Goal: Task Accomplishment & Management: Manage account settings

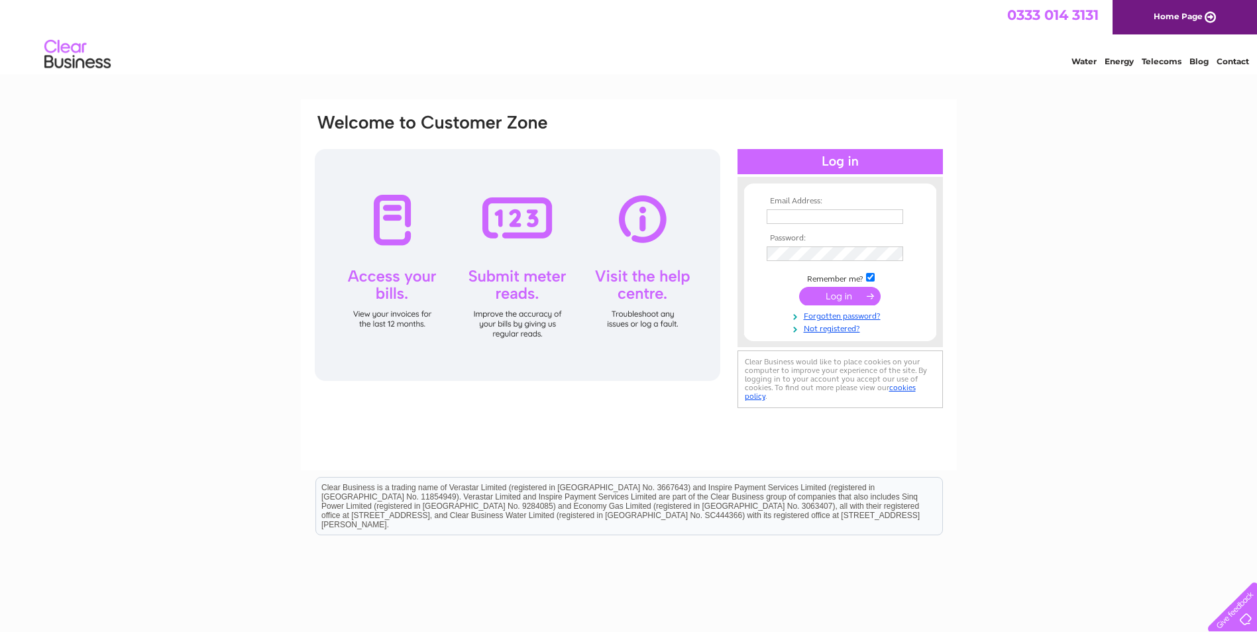
type input "[PERSON_NAME][EMAIL_ADDRESS][PERSON_NAME][DOMAIN_NAME]"
click at [862, 299] on input "submit" at bounding box center [840, 296] width 82 height 19
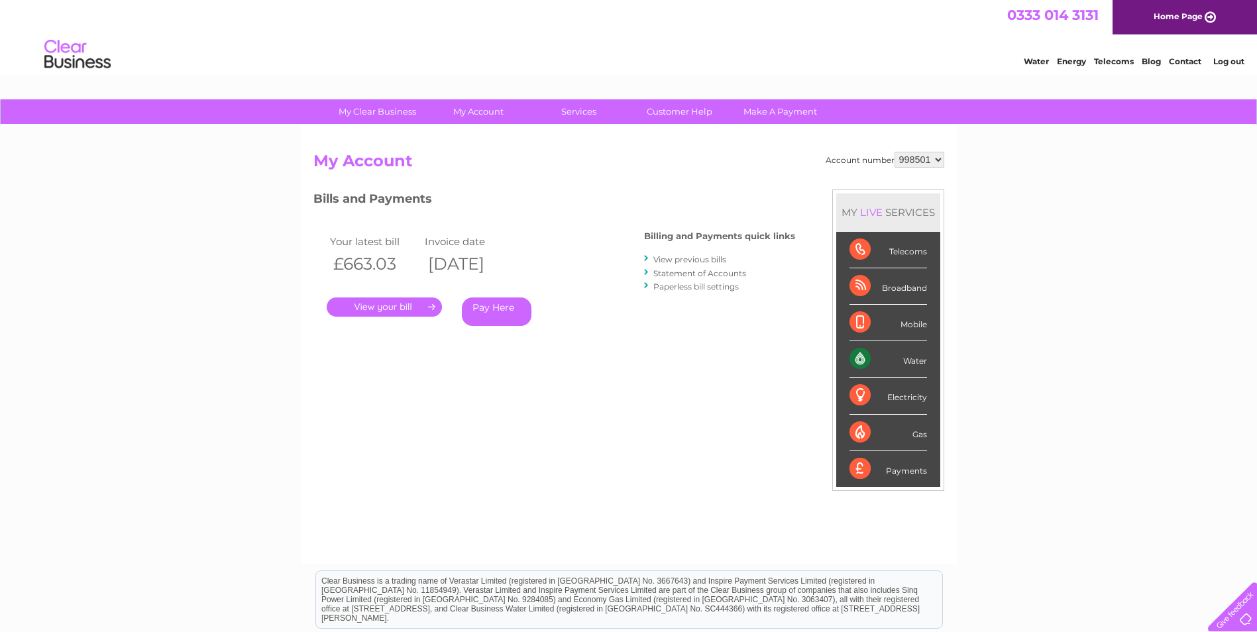
click at [392, 301] on link "." at bounding box center [384, 307] width 115 height 19
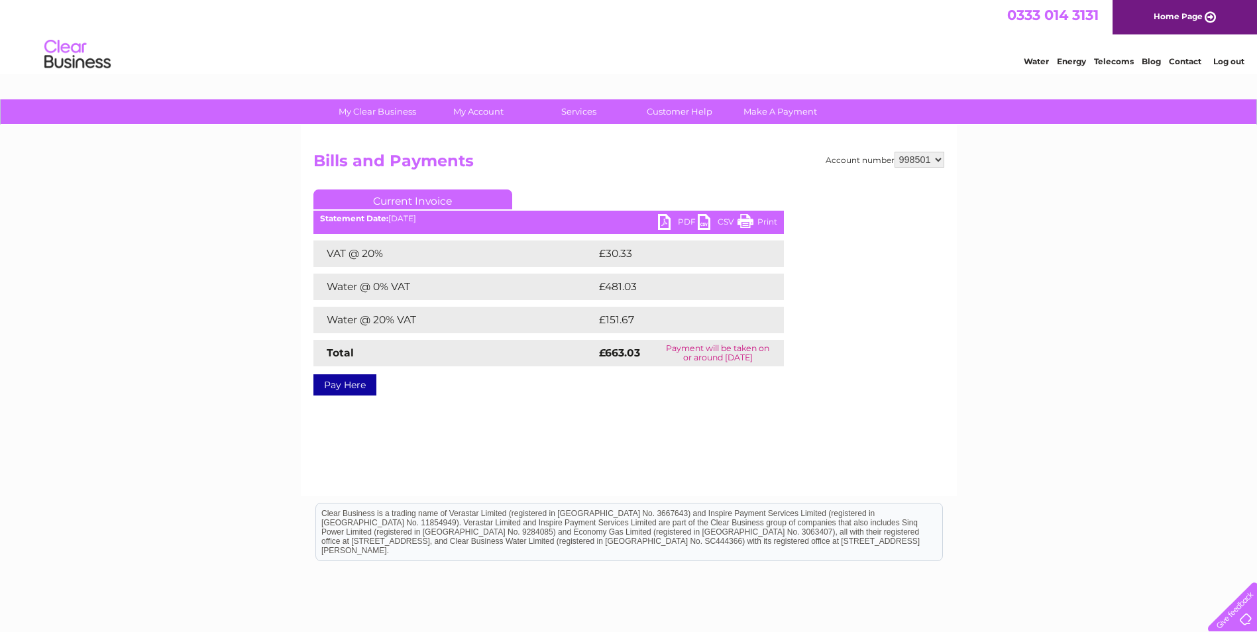
click at [678, 221] on link "PDF" at bounding box center [678, 223] width 40 height 19
click at [665, 219] on link "PDF" at bounding box center [678, 223] width 40 height 19
